Goal: Transaction & Acquisition: Purchase product/service

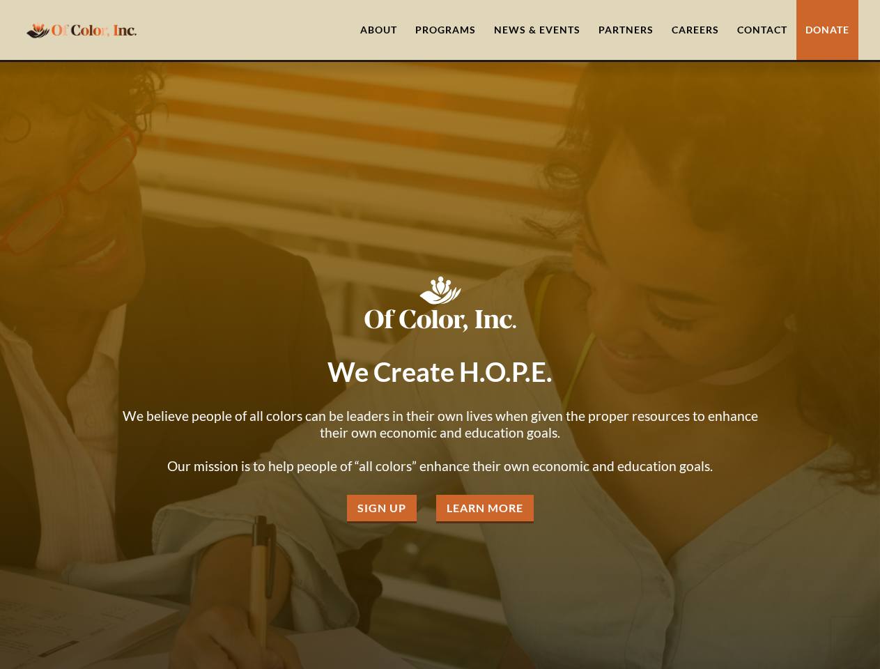
click at [447, 30] on div "Programs" at bounding box center [445, 30] width 61 height 14
